Goal: Task Accomplishment & Management: Use online tool/utility

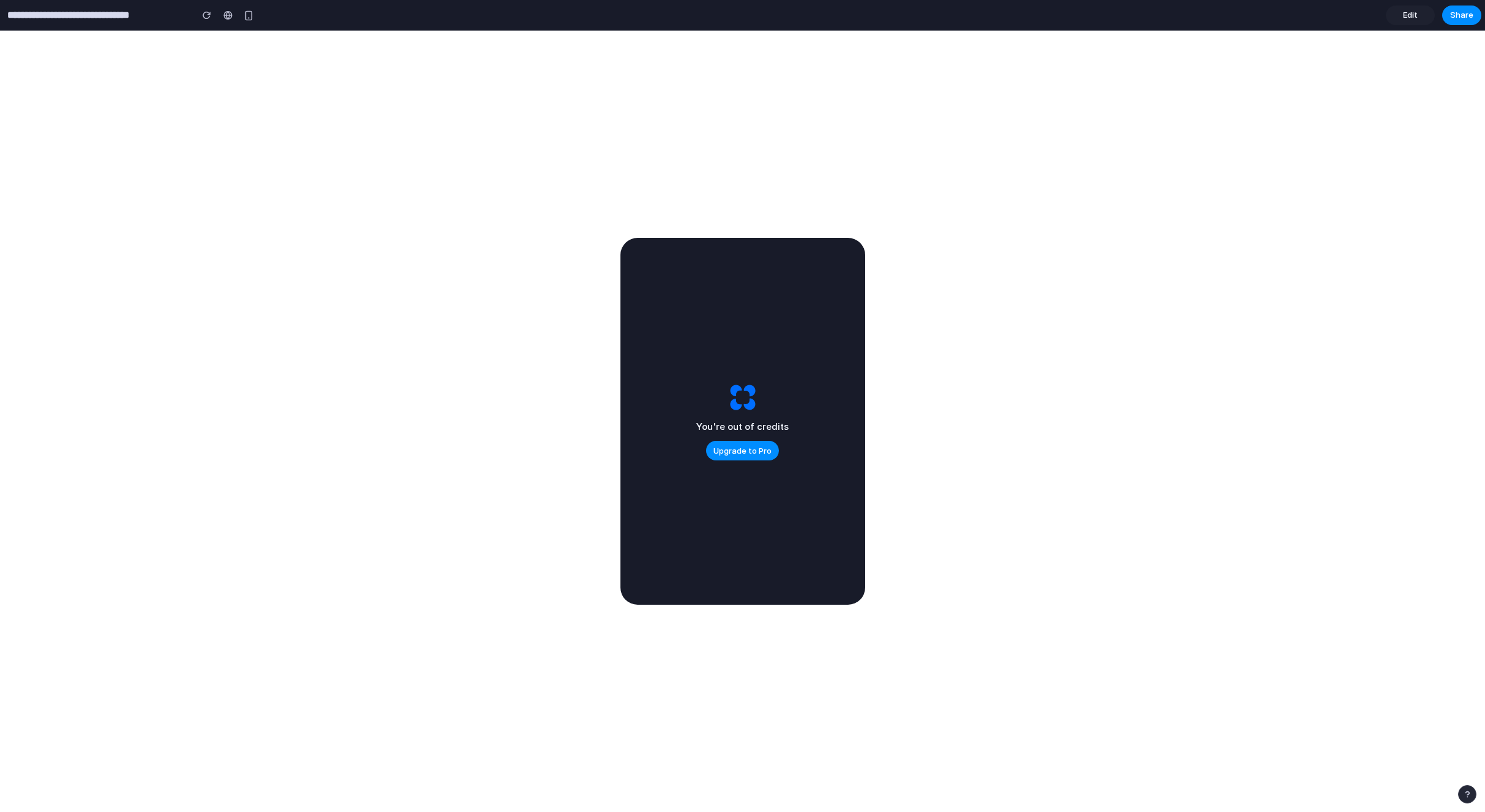
click at [767, 428] on h2 "You're out of credits" at bounding box center [742, 427] width 92 height 14
drag, startPoint x: 727, startPoint y: 338, endPoint x: 728, endPoint y: 380, distance: 42.0
click at [729, 380] on div "You're out of credits Upgrade to Pro" at bounding box center [742, 421] width 245 height 367
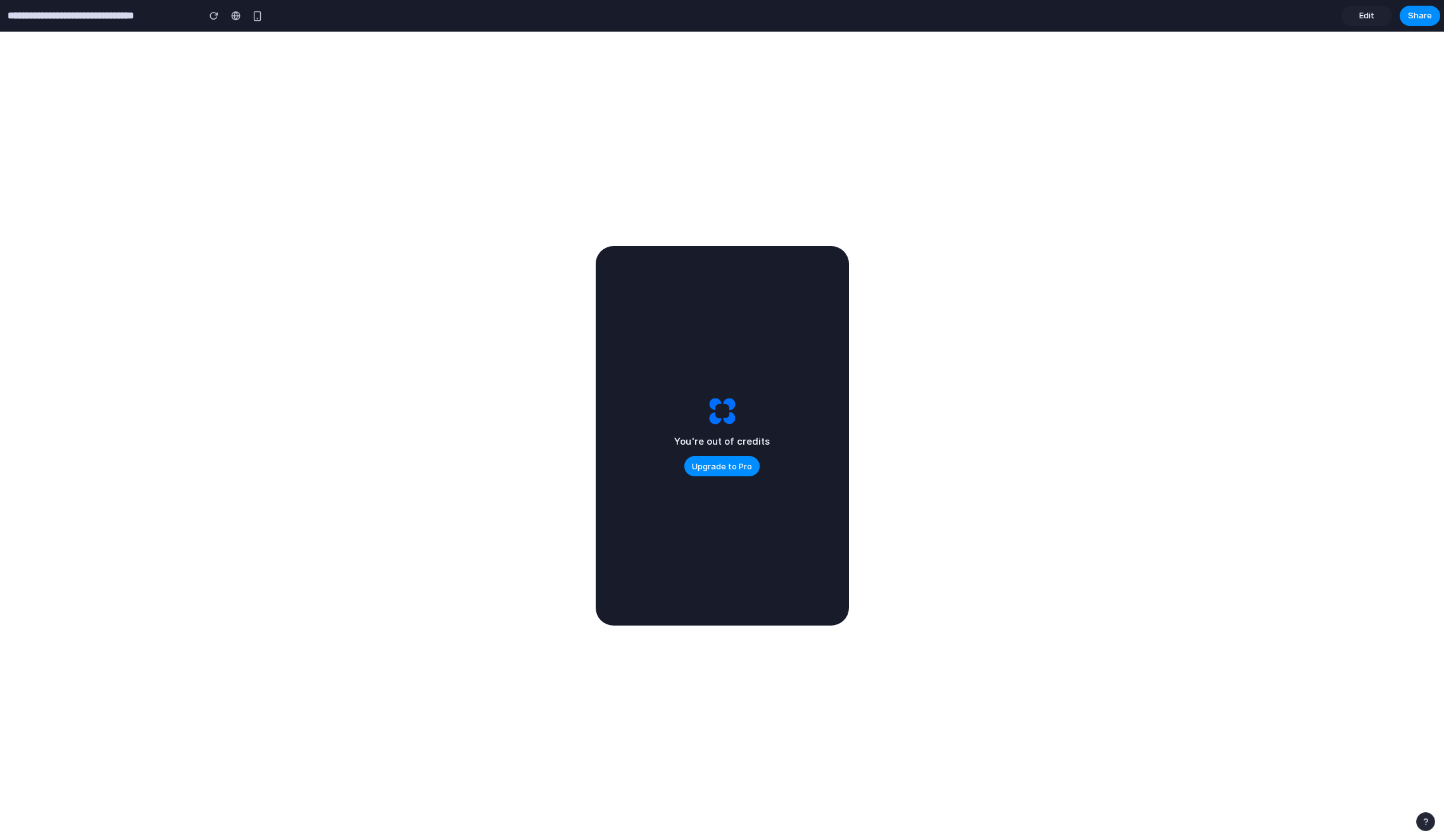
click at [722, 420] on div at bounding box center [722, 420] width 0 height 0
